Goal: Task Accomplishment & Management: Manage account settings

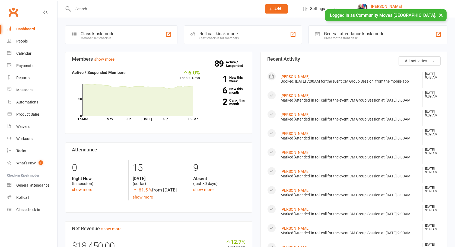
click at [444, 8] on link "[PERSON_NAME] Community Moves [GEOGRAPHIC_DATA]" at bounding box center [402, 9] width 90 height 11
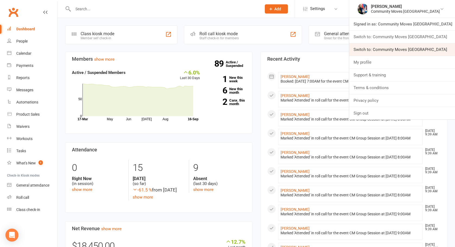
click at [424, 46] on link "Switch to: Community Moves [GEOGRAPHIC_DATA]" at bounding box center [402, 49] width 106 height 12
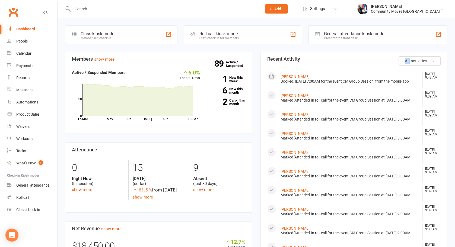
drag, startPoint x: 424, startPoint y: 46, endPoint x: 423, endPoint y: 39, distance: 7.4
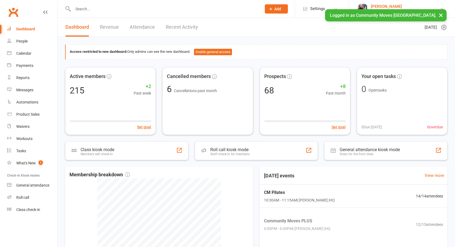
click at [444, 8] on link "Van Marinos Community Moves Neutral Bay" at bounding box center [402, 9] width 90 height 11
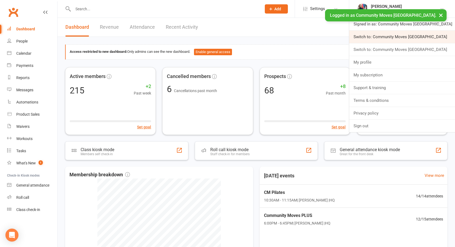
click at [437, 39] on link "Switch to: Community Moves Forestville" at bounding box center [402, 37] width 106 height 12
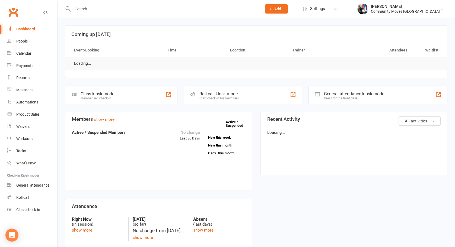
click at [97, 9] on input "text" at bounding box center [164, 9] width 186 height 8
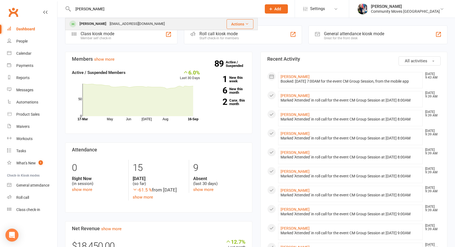
type input "alan"
click at [90, 24] on div "Alan Campbell" at bounding box center [93, 24] width 30 height 8
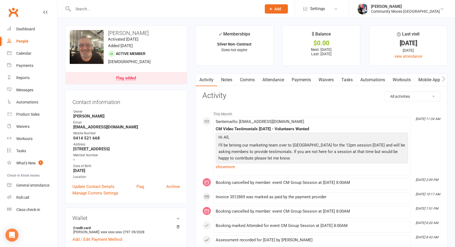
click at [307, 80] on link "Payments" at bounding box center [301, 80] width 27 height 12
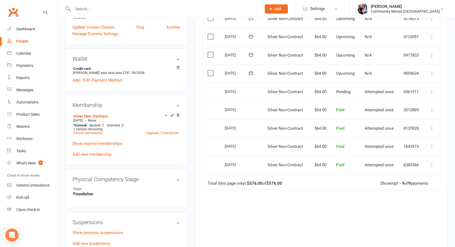
scroll to position [160, 0]
click at [432, 72] on icon at bounding box center [431, 72] width 5 height 5
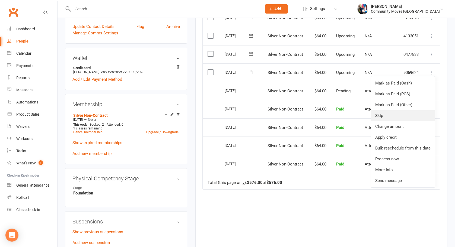
click at [405, 112] on link "Skip" at bounding box center [403, 115] width 64 height 11
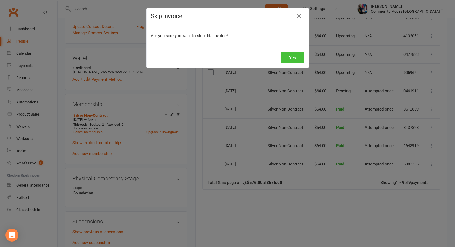
click at [291, 57] on button "Yes" at bounding box center [293, 57] width 24 height 11
